Goal: Task Accomplishment & Management: Manage account settings

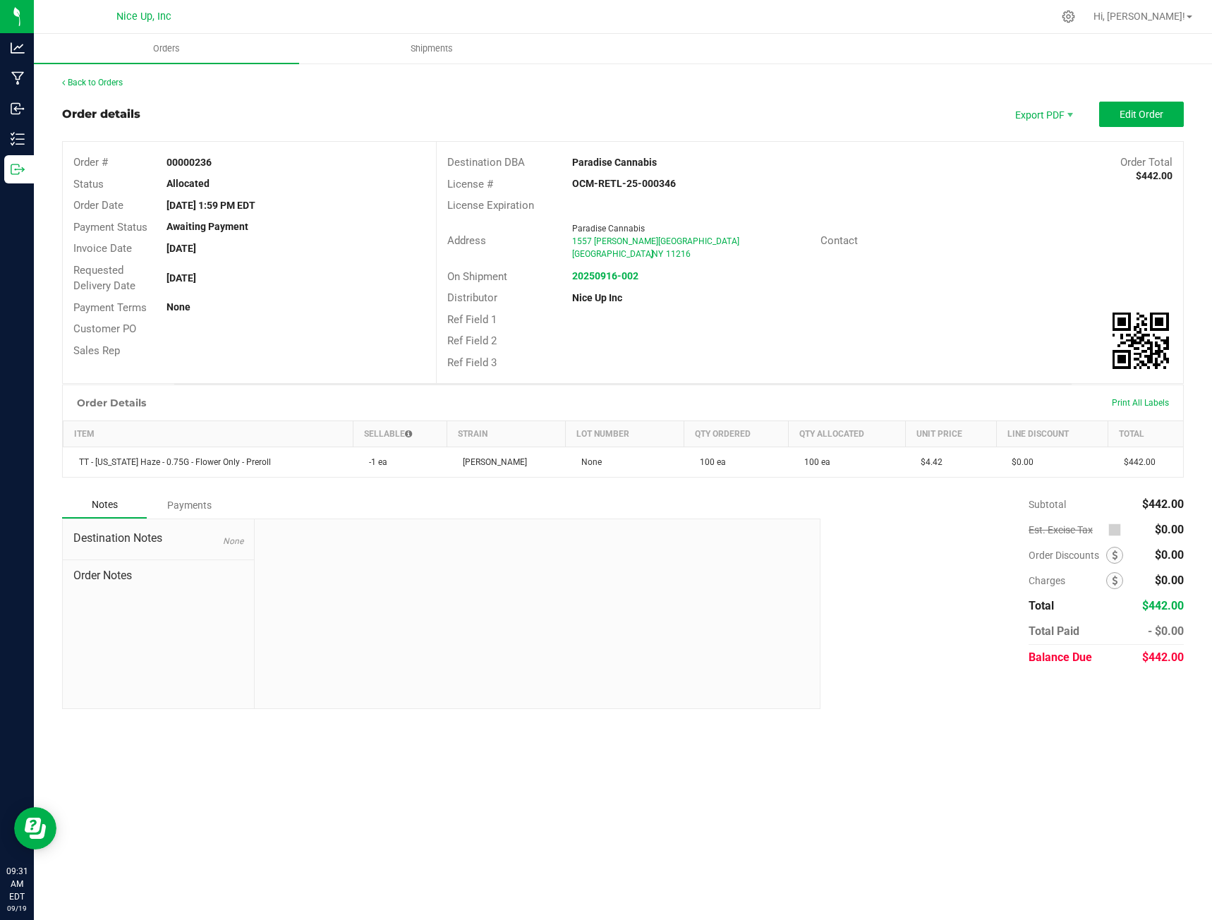
click at [1029, 773] on div "Orders Shipments Back to Orders Order details Export PDF Edit Order Order # 000…" at bounding box center [623, 477] width 1178 height 886
click at [75, 80] on link "Back to Orders" at bounding box center [92, 83] width 61 height 10
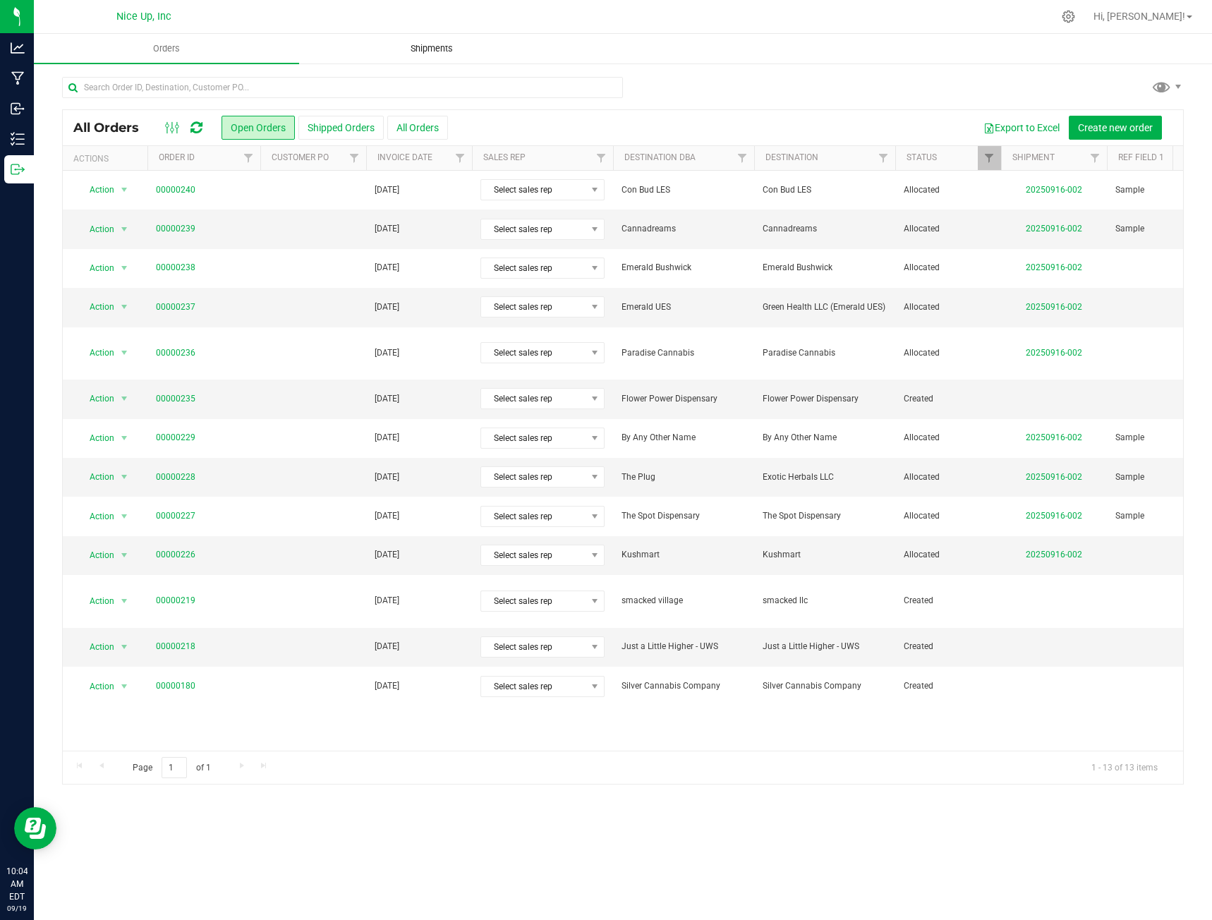
click at [444, 40] on uib-tab-heading "Shipments" at bounding box center [432, 49] width 264 height 28
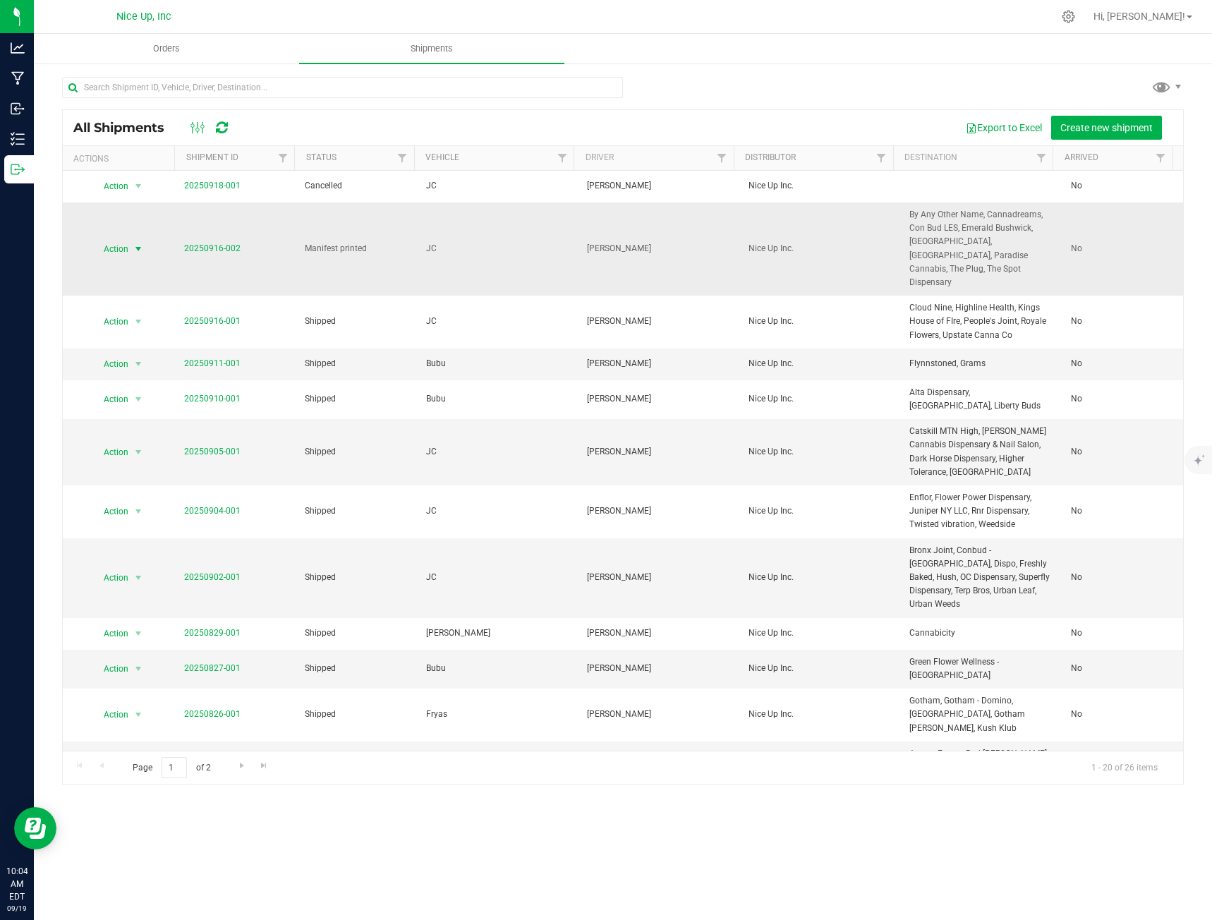
click at [130, 246] on span "select" at bounding box center [139, 249] width 18 height 20
click at [123, 402] on li "Ship shipment" at bounding box center [144, 391] width 106 height 21
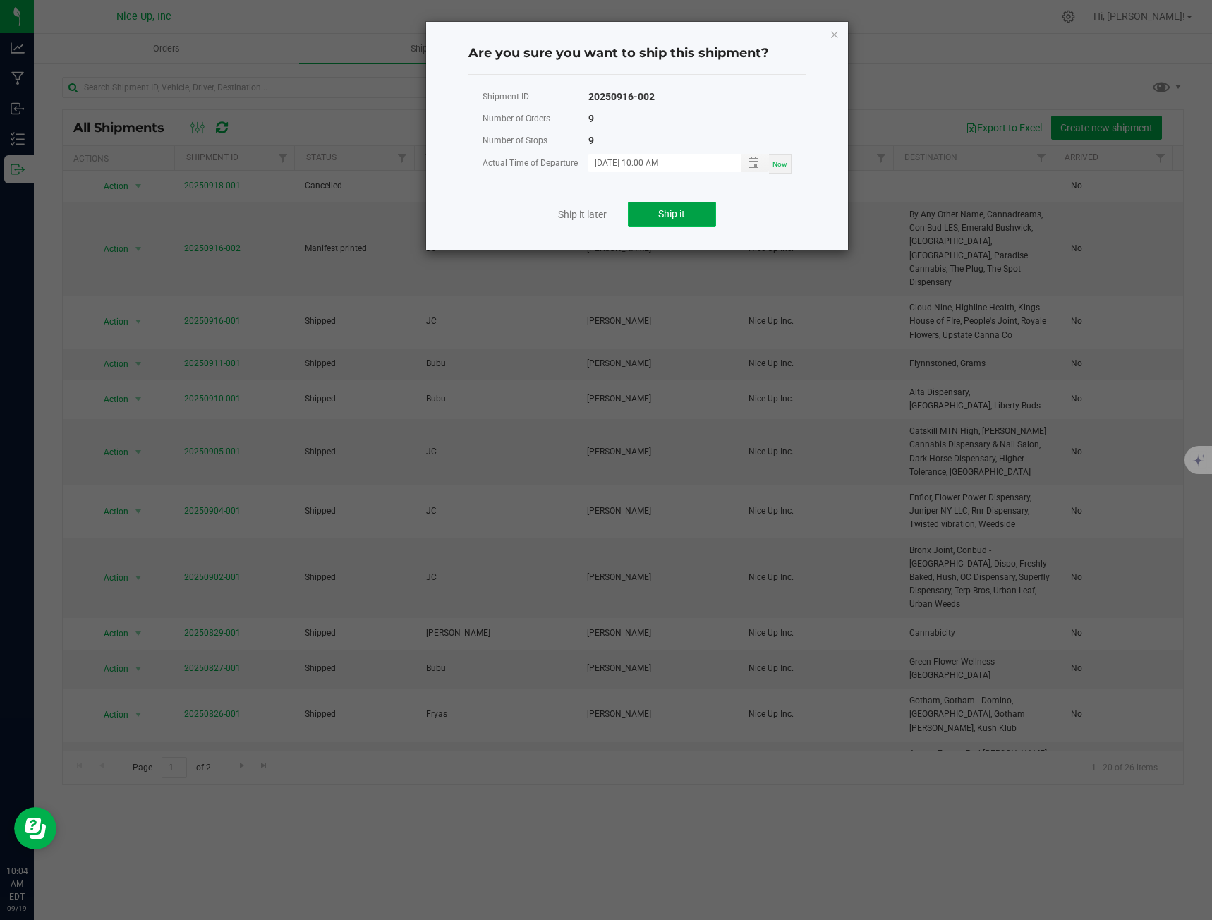
click at [684, 208] on span "Ship it" at bounding box center [671, 213] width 27 height 11
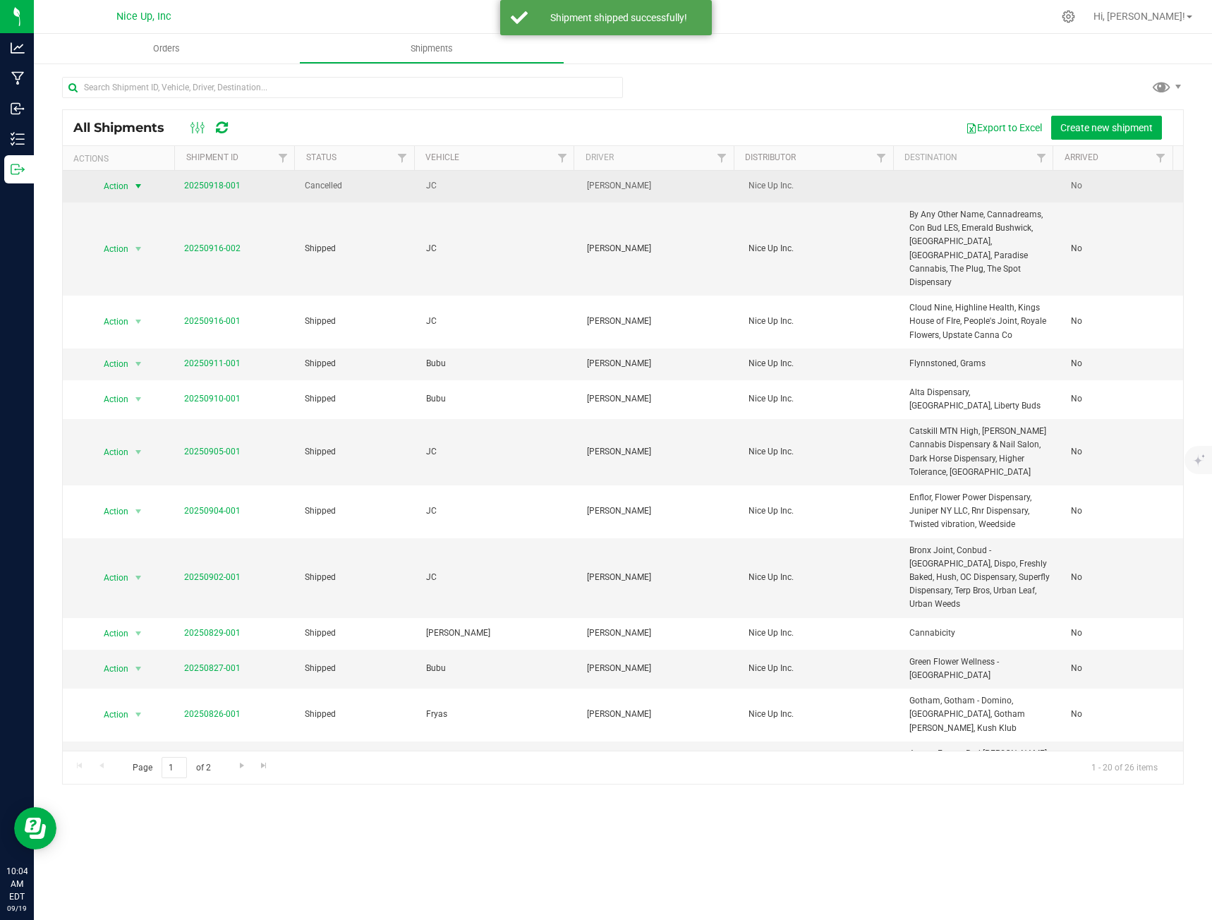
click at [131, 187] on span "select" at bounding box center [139, 186] width 18 height 20
click at [815, 186] on span "Nice Up Inc." at bounding box center [821, 185] width 144 height 13
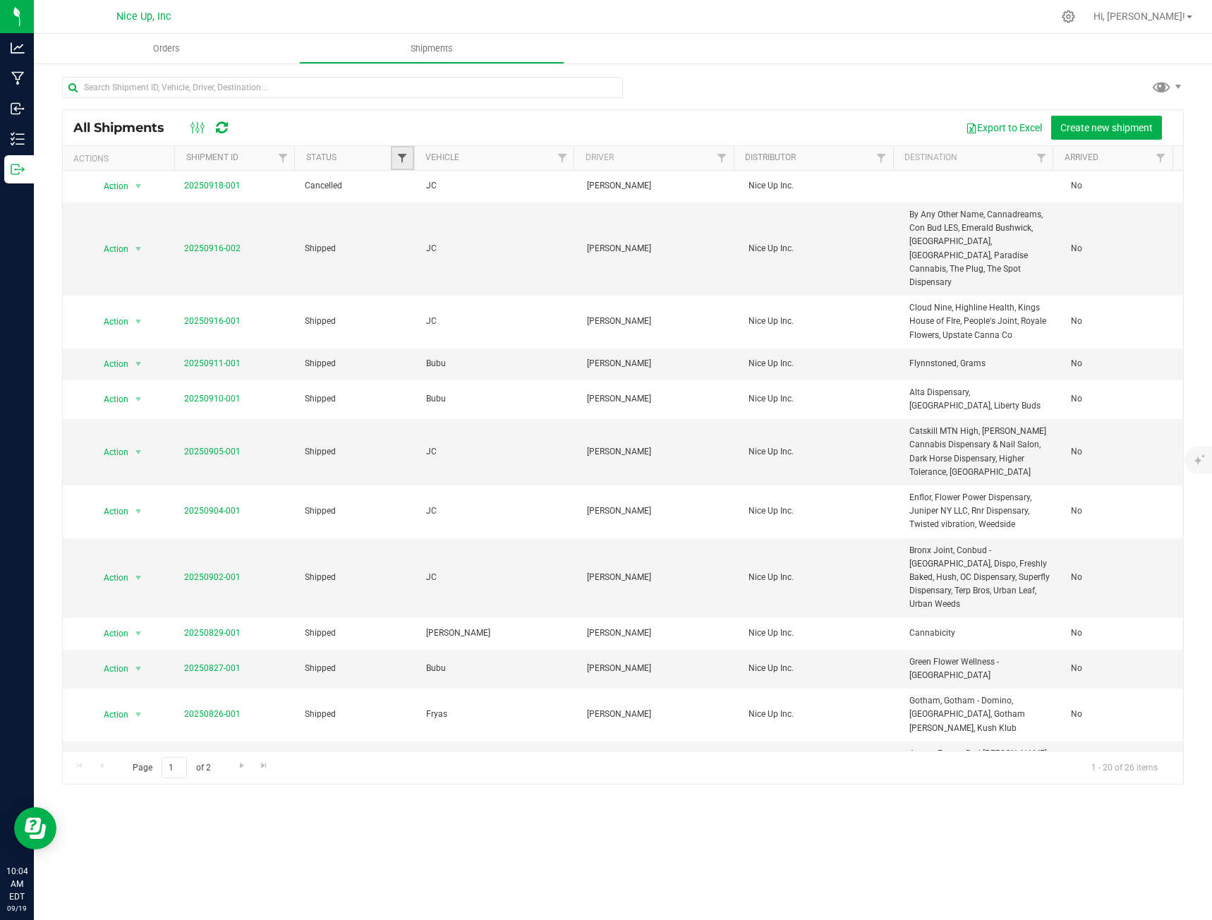
click at [404, 153] on span "Filter" at bounding box center [402, 157] width 11 height 11
click at [411, 101] on div at bounding box center [342, 93] width 561 height 32
click at [171, 43] on span "Orders" at bounding box center [166, 48] width 65 height 13
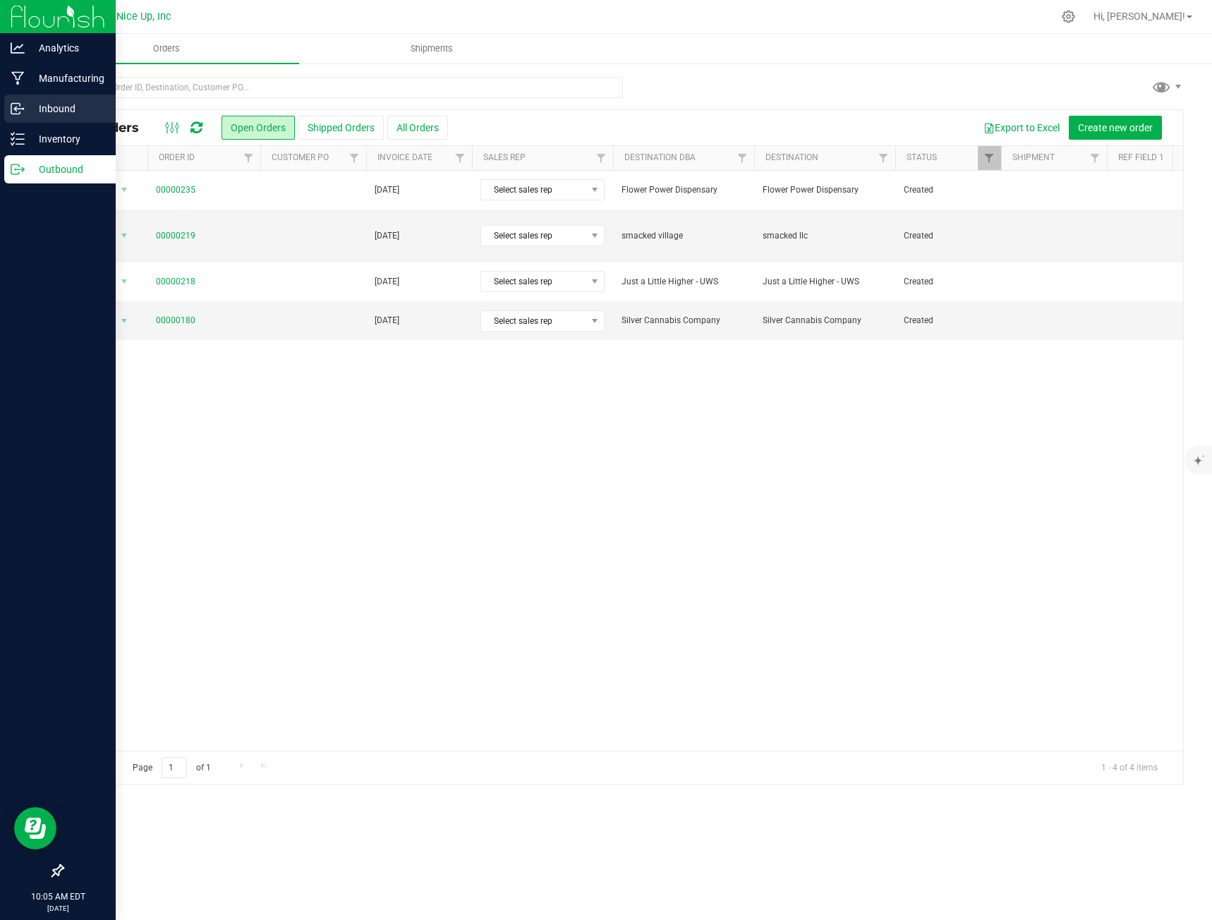
click at [21, 109] on line at bounding box center [18, 109] width 8 height 0
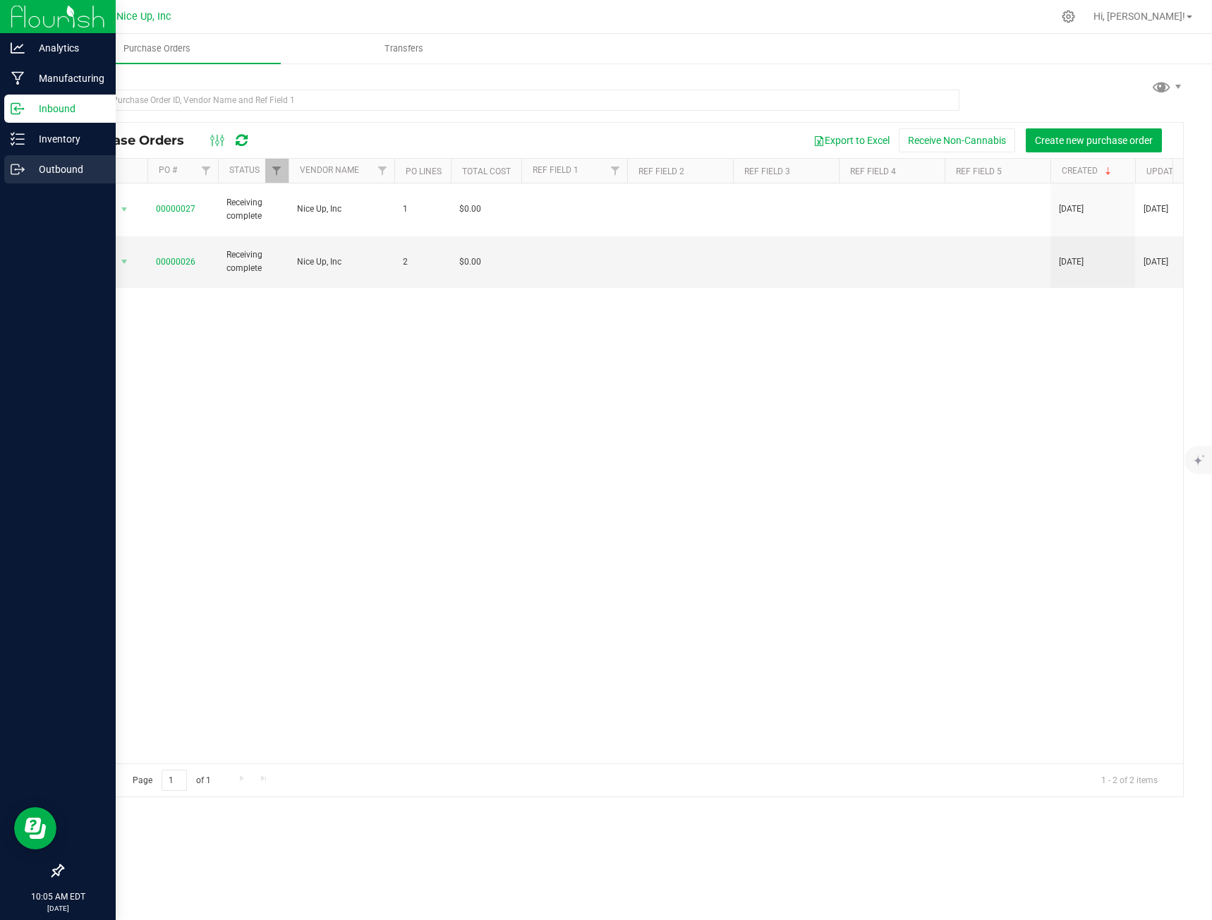
click at [46, 167] on p "Outbound" at bounding box center [67, 169] width 85 height 17
